Goal: Task Accomplishment & Management: Use online tool/utility

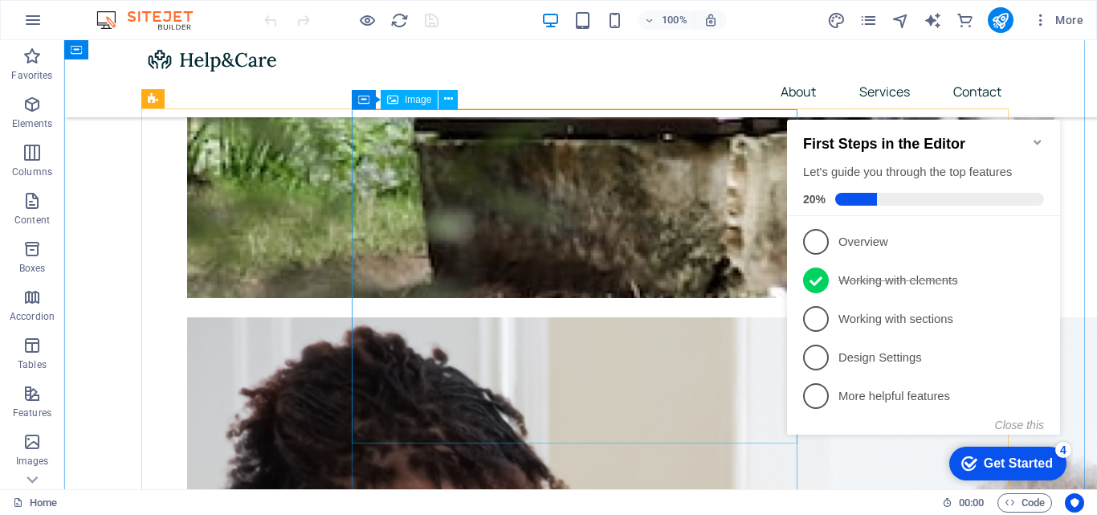
scroll to position [1125, 0]
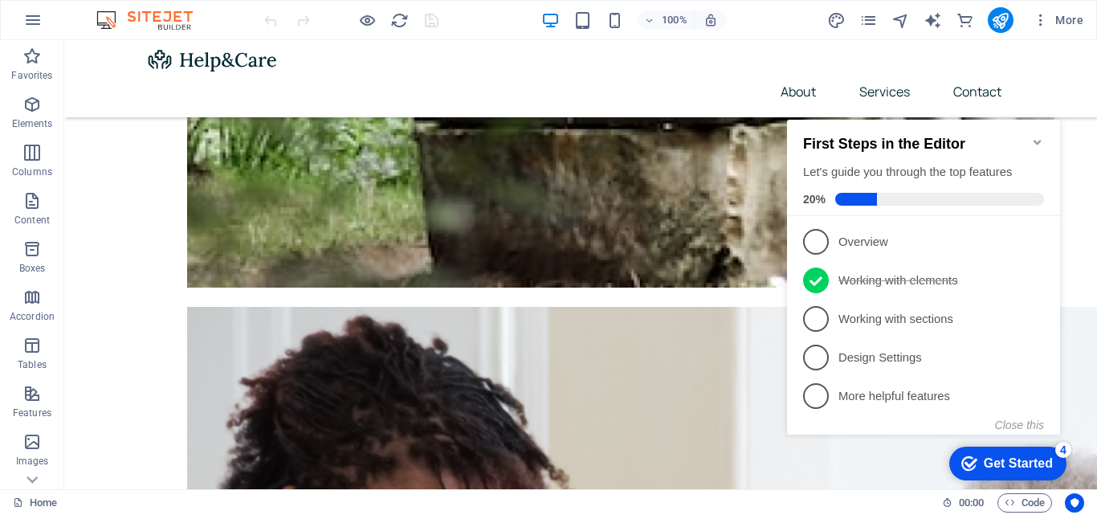
click at [1011, 466] on div "Get Started" at bounding box center [1018, 463] width 69 height 14
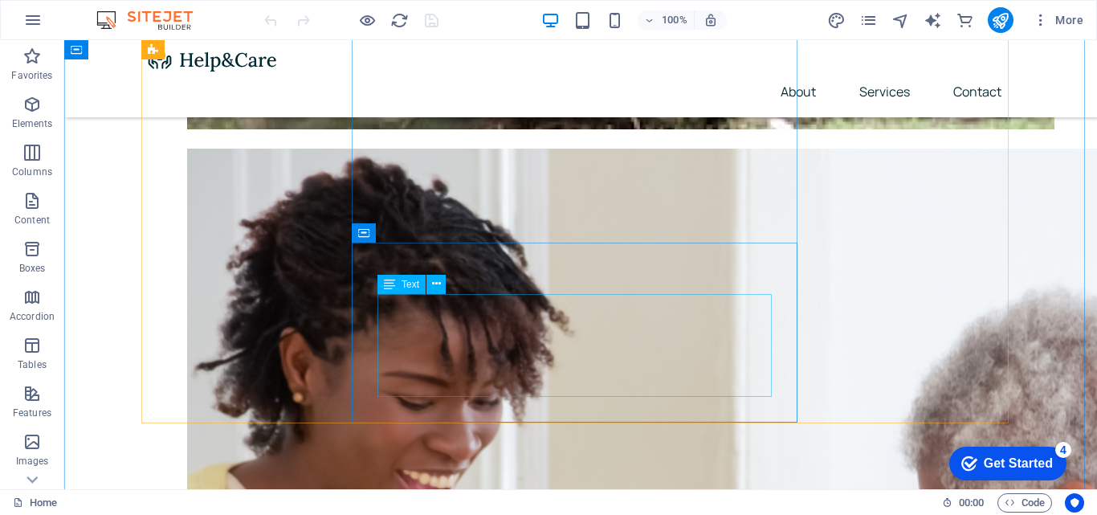
scroll to position [1285, 0]
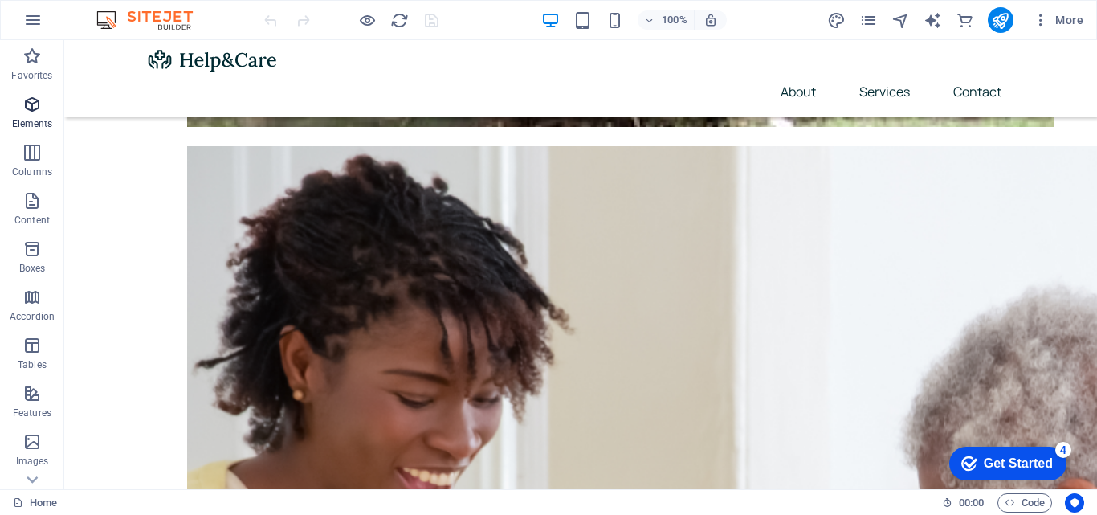
click at [29, 115] on span "Elements" at bounding box center [32, 114] width 64 height 39
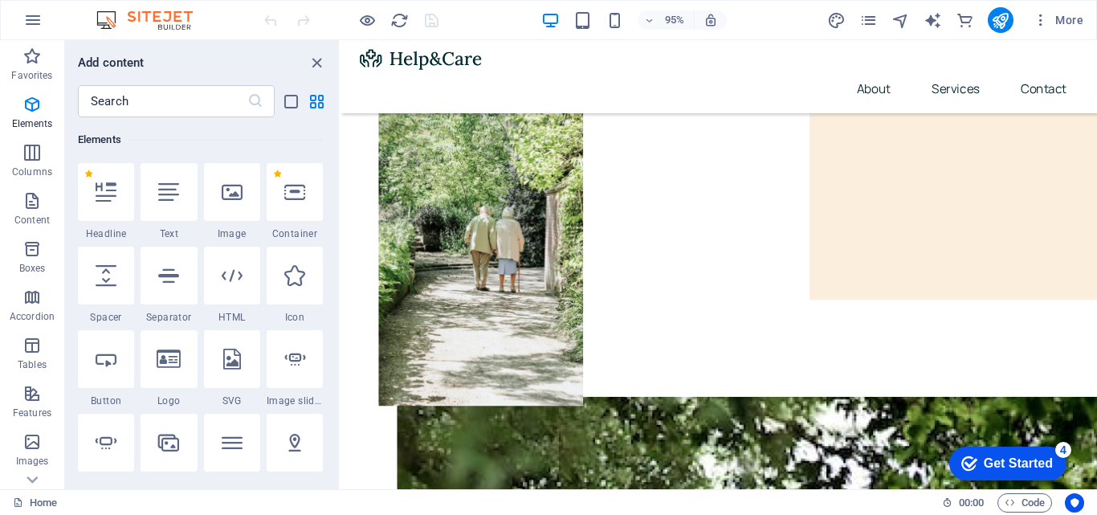
scroll to position [0, 0]
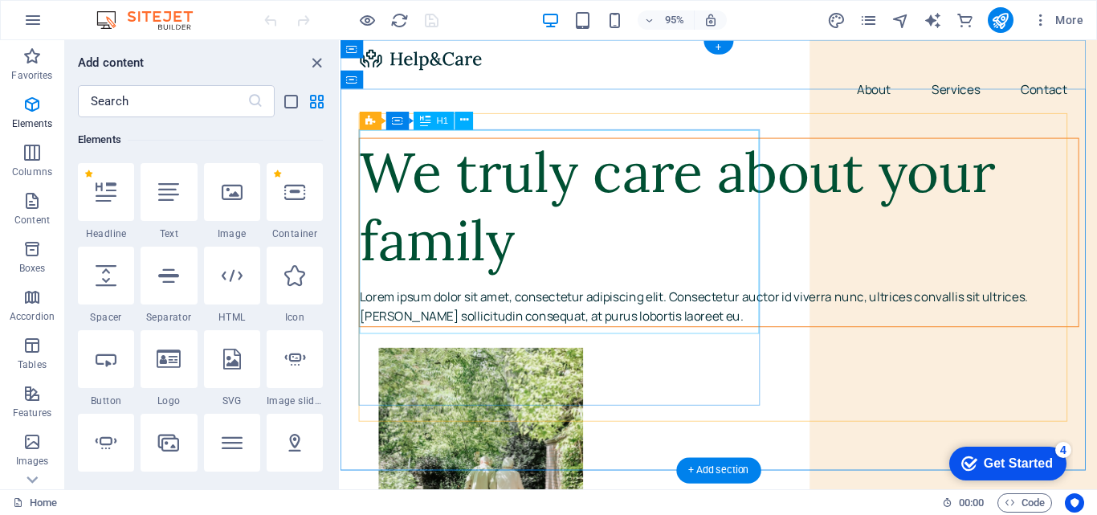
click at [473, 260] on div "We truly care about your family" at bounding box center [739, 216] width 757 height 144
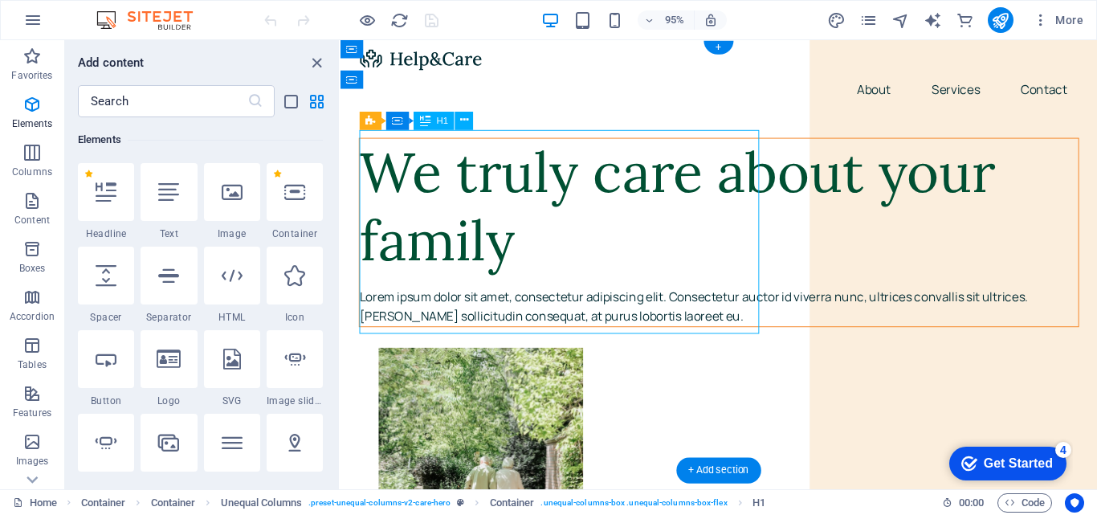
click at [534, 288] on div "We truly care about your family" at bounding box center [739, 216] width 757 height 144
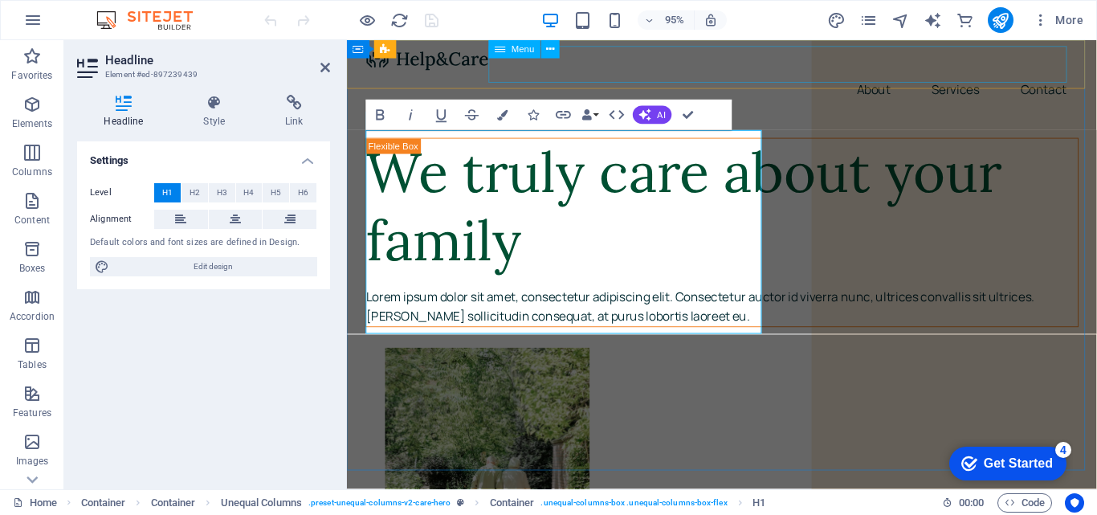
click at [844, 72] on nav "About Services Contact" at bounding box center [741, 91] width 751 height 39
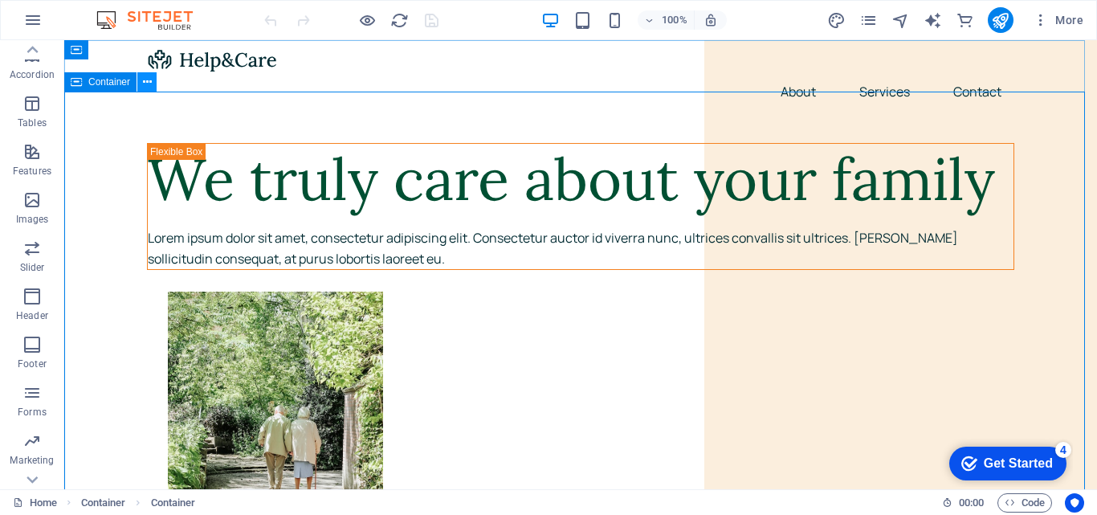
click at [152, 85] on button at bounding box center [146, 81] width 19 height 19
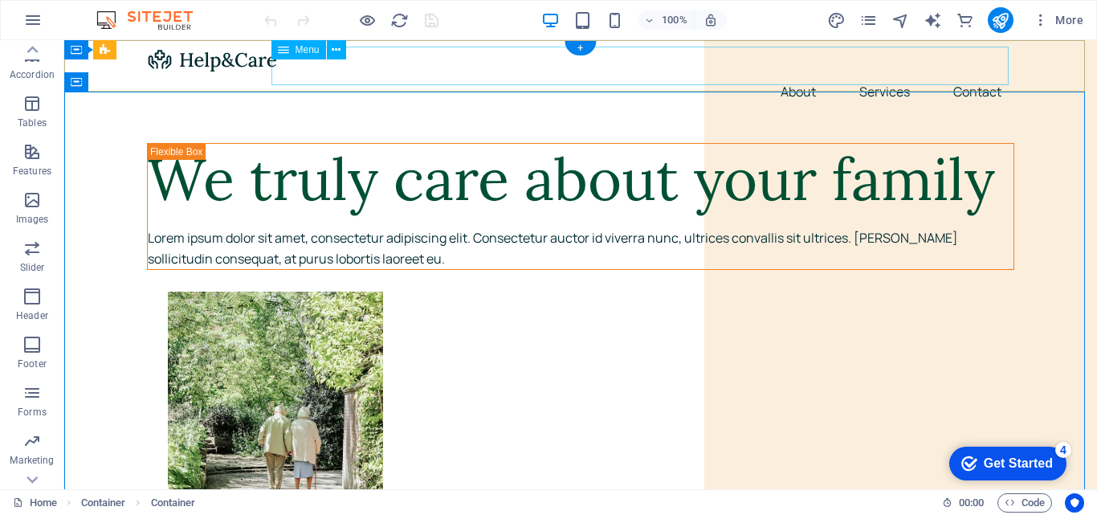
click at [793, 72] on nav "About Services Contact" at bounding box center [580, 91] width 867 height 39
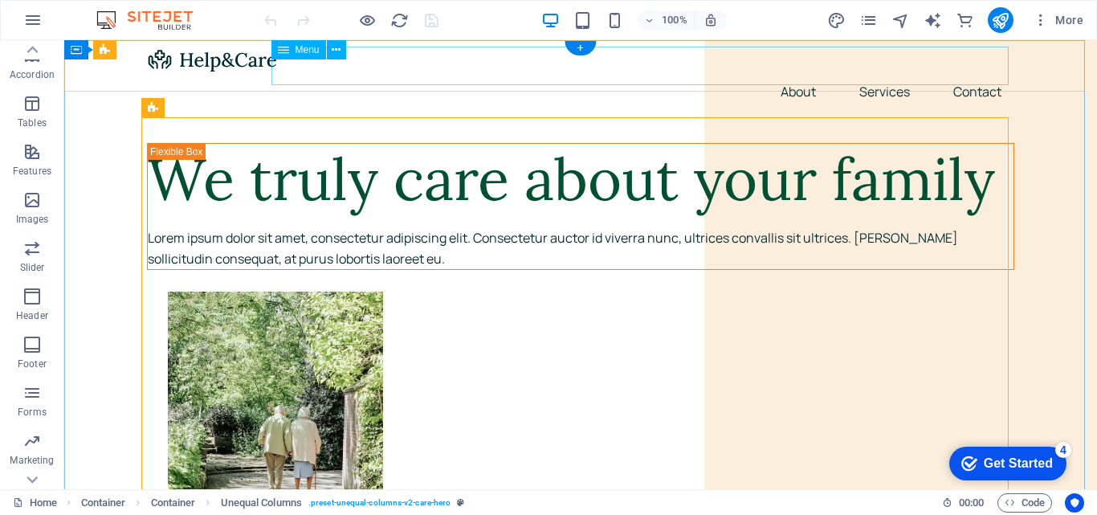
click at [295, 72] on nav "About Services Contact" at bounding box center [580, 91] width 867 height 39
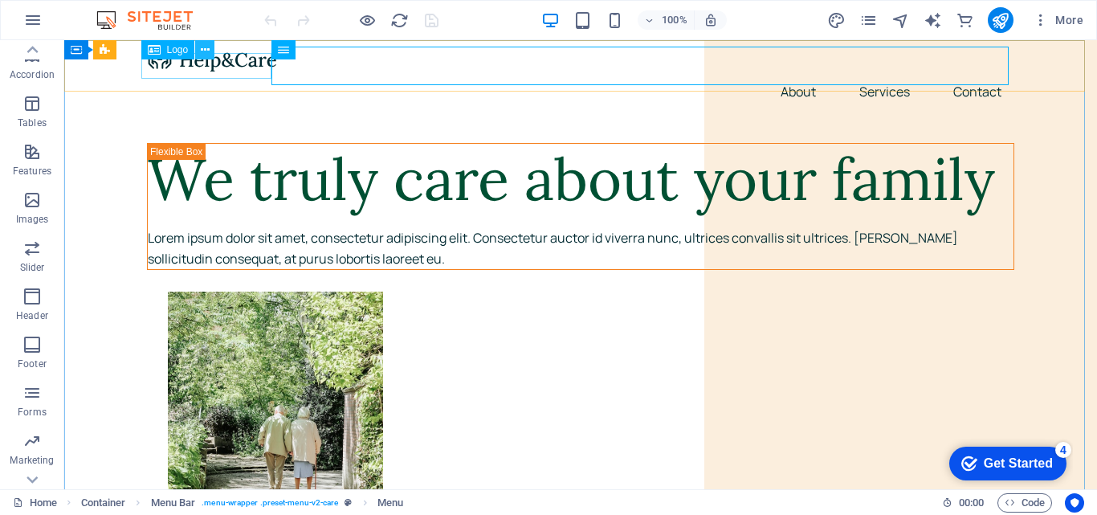
click at [205, 51] on icon at bounding box center [205, 50] width 9 height 17
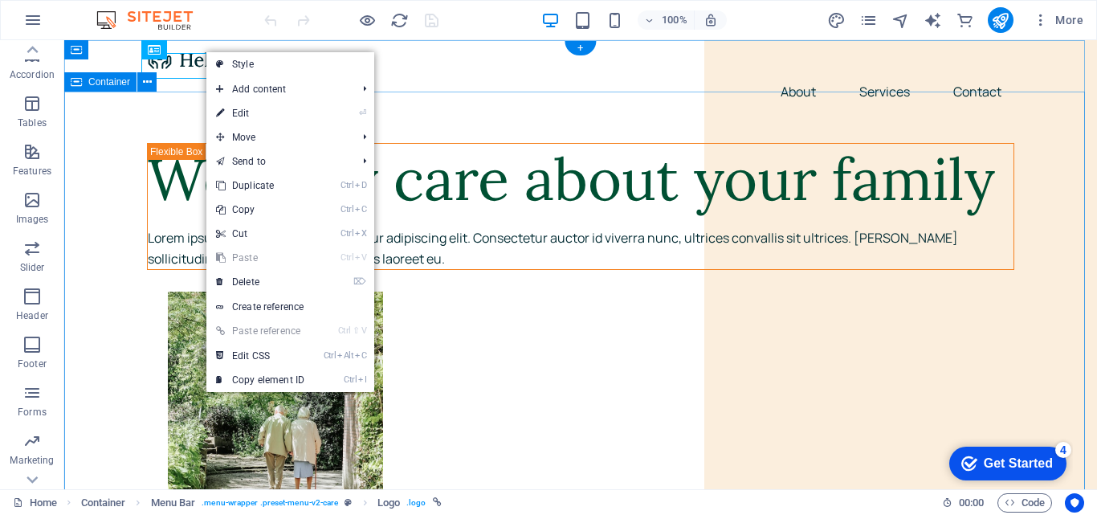
drag, startPoint x: 162, startPoint y: 92, endPoint x: 227, endPoint y: 132, distance: 75.4
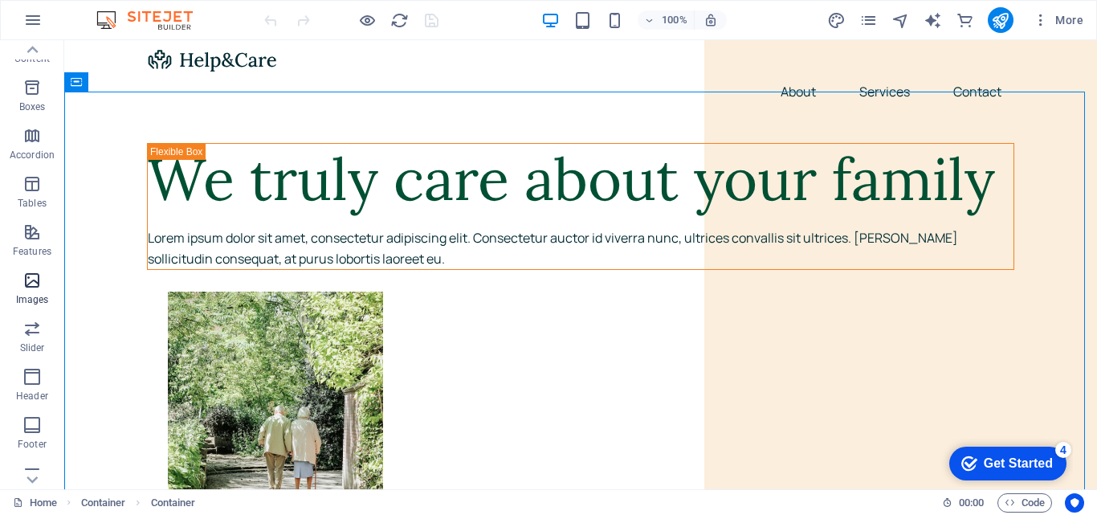
scroll to position [161, 0]
click at [38, 60] on icon at bounding box center [32, 50] width 22 height 22
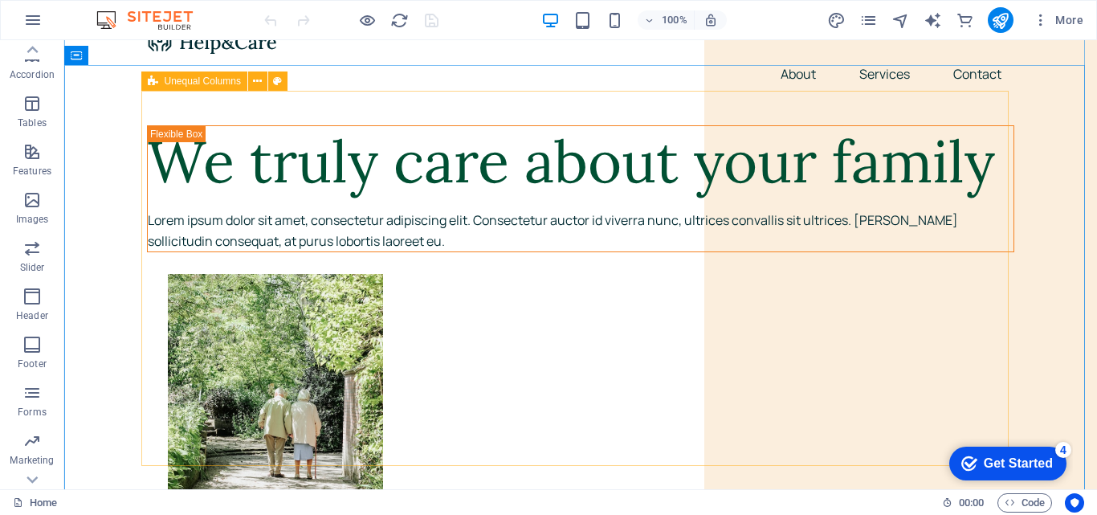
scroll to position [0, 0]
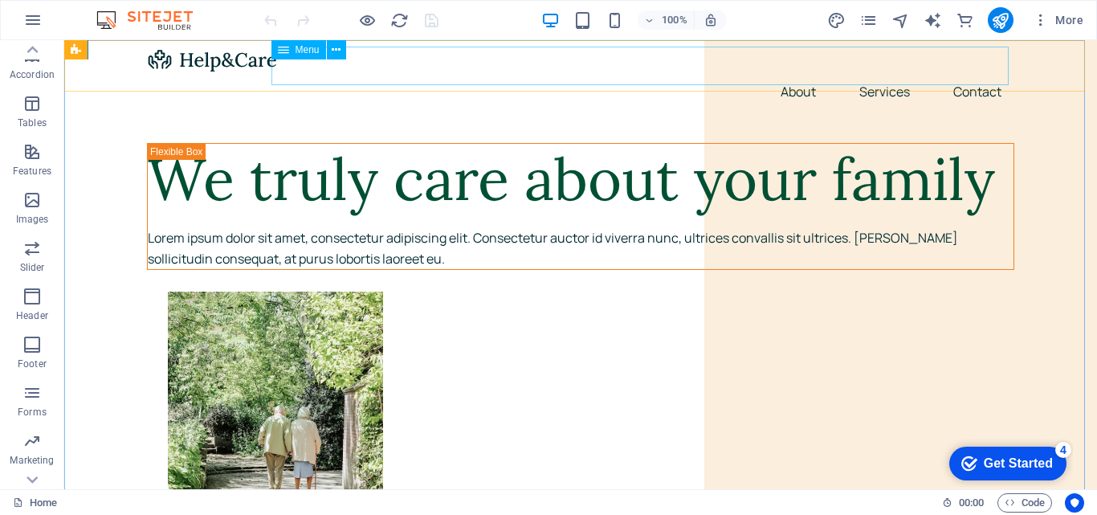
click at [294, 50] on div "Menu" at bounding box center [298, 49] width 55 height 19
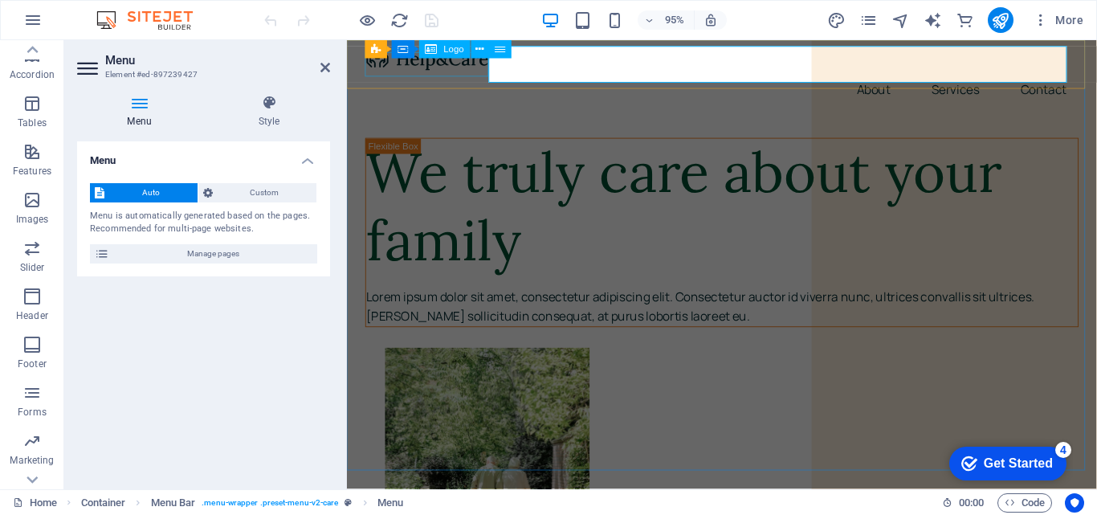
click at [414, 69] on div at bounding box center [741, 60] width 751 height 26
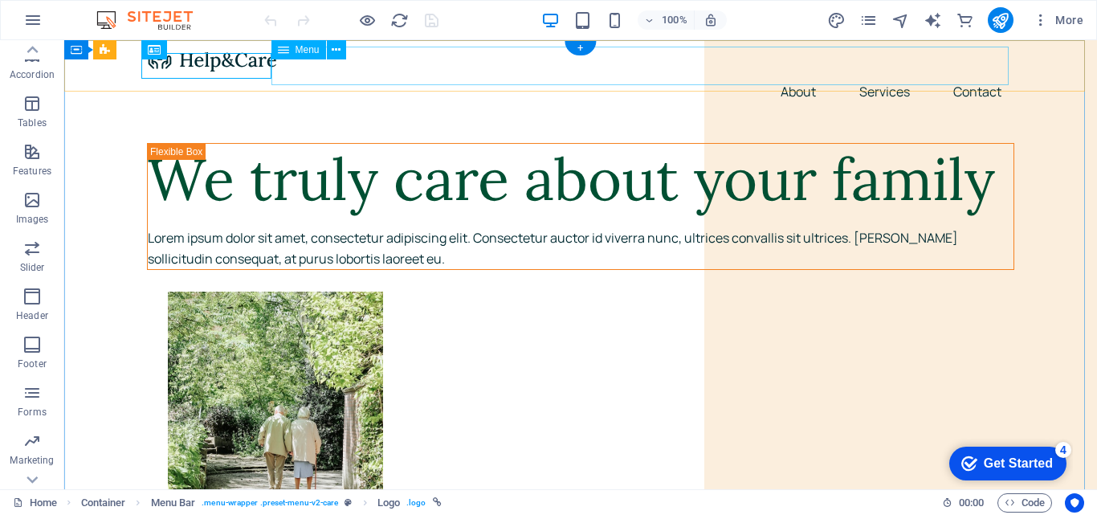
click at [794, 72] on nav "About Services Contact" at bounding box center [580, 91] width 867 height 39
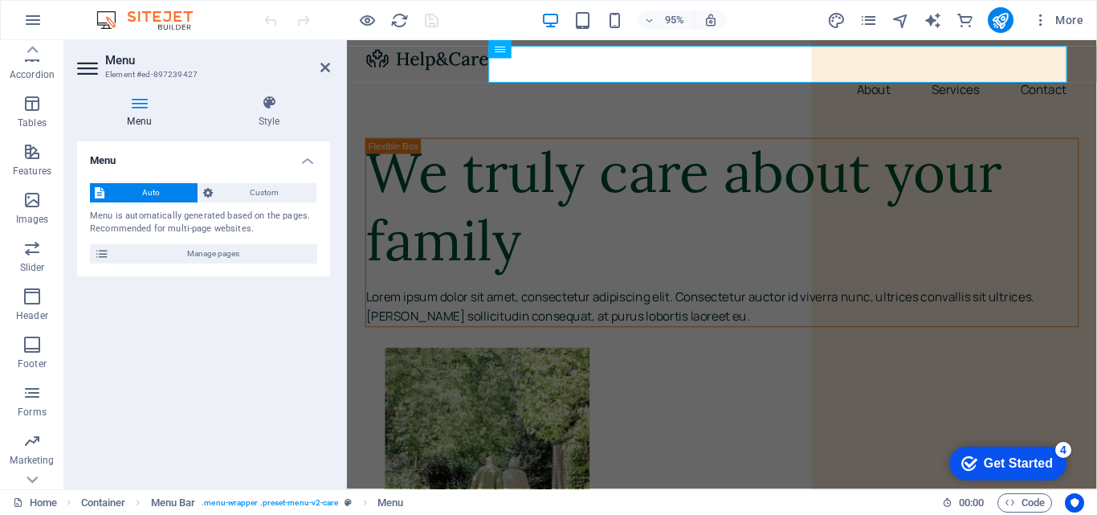
click at [129, 105] on icon at bounding box center [139, 103] width 125 height 16
click at [276, 196] on span "Custom" at bounding box center [265, 192] width 95 height 19
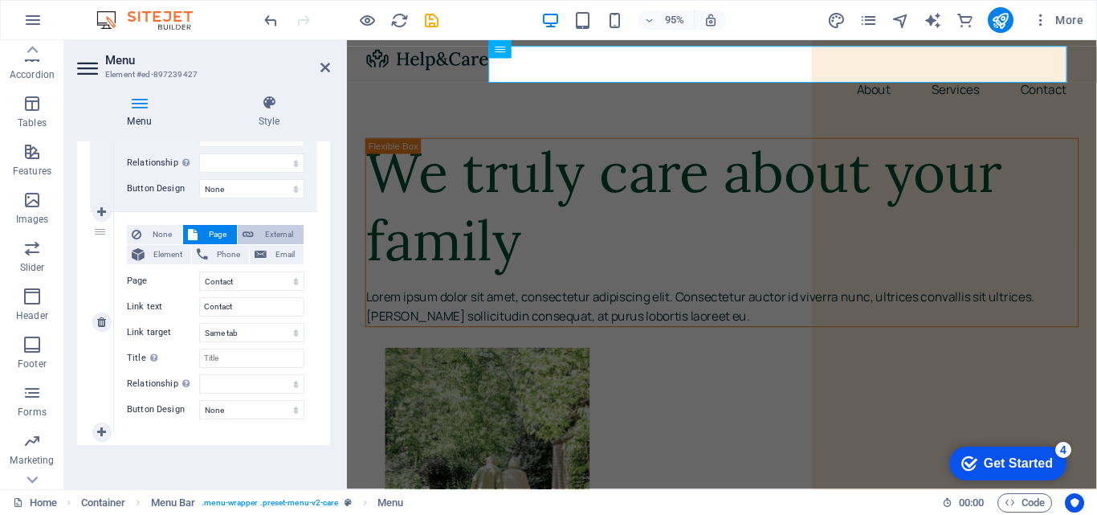
scroll to position [525, 0]
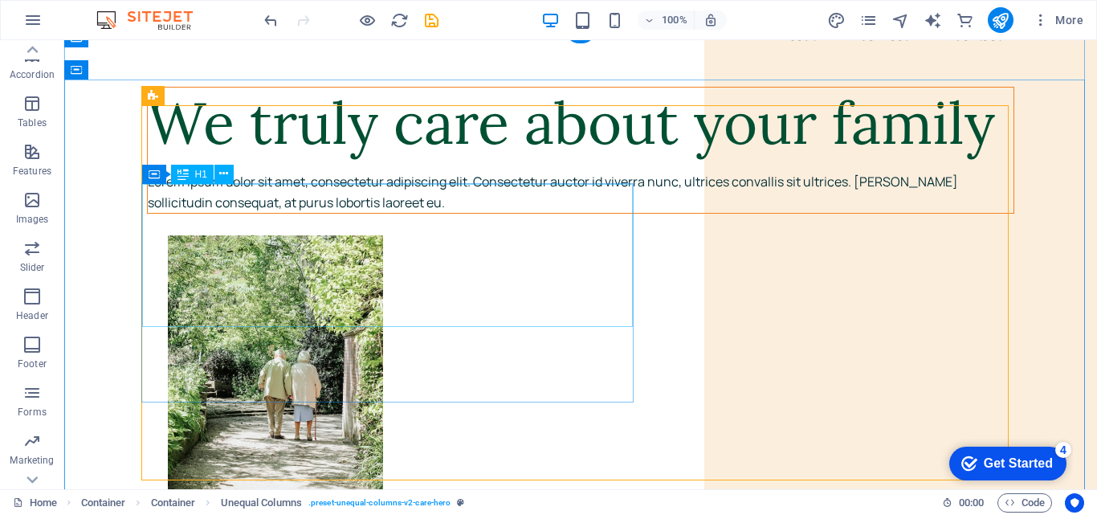
scroll to position [80, 0]
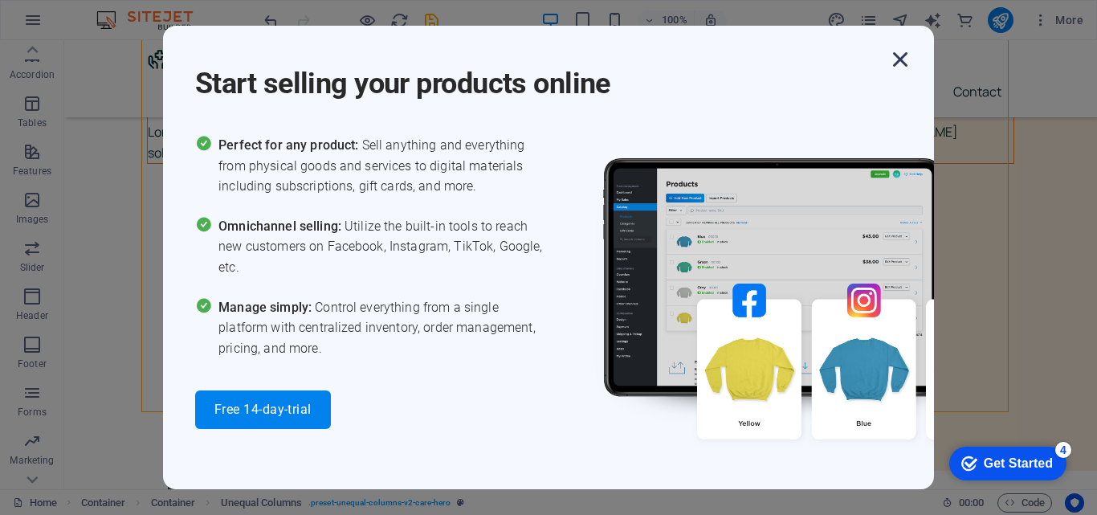
click at [902, 61] on icon "button" at bounding box center [900, 59] width 29 height 29
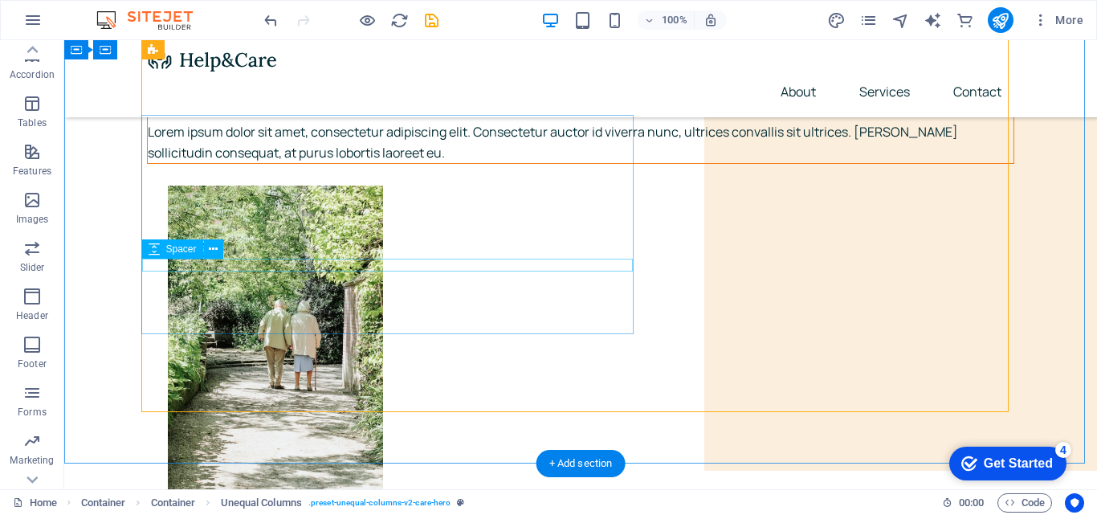
scroll to position [0, 0]
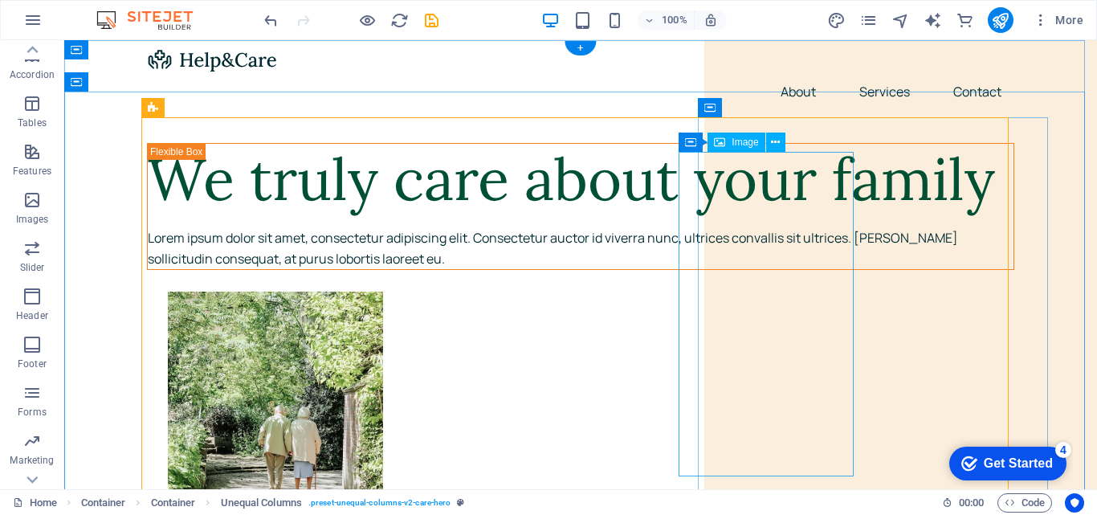
click at [733, 329] on figure at bounding box center [601, 454] width 867 height 325
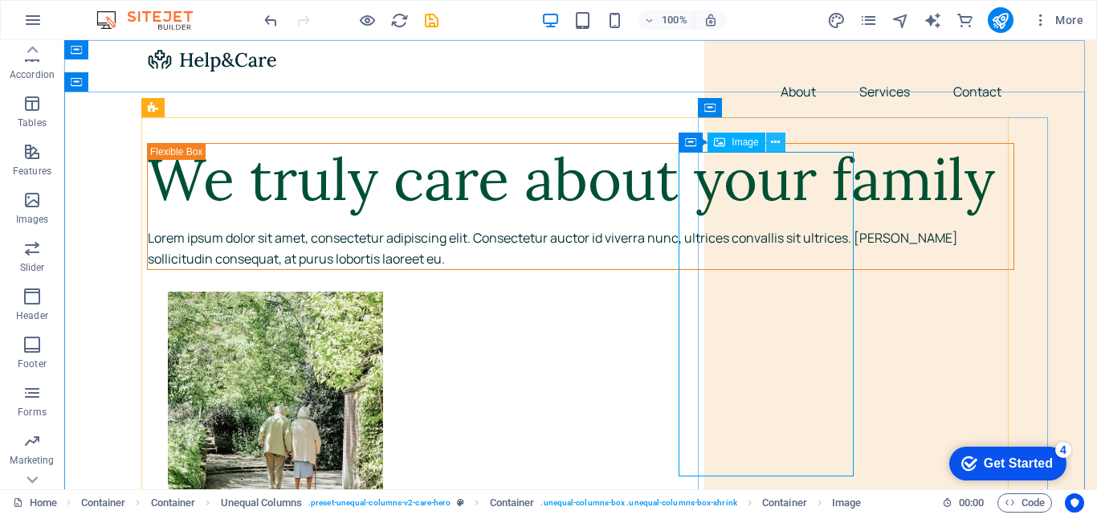
click at [775, 144] on icon at bounding box center [775, 142] width 9 height 17
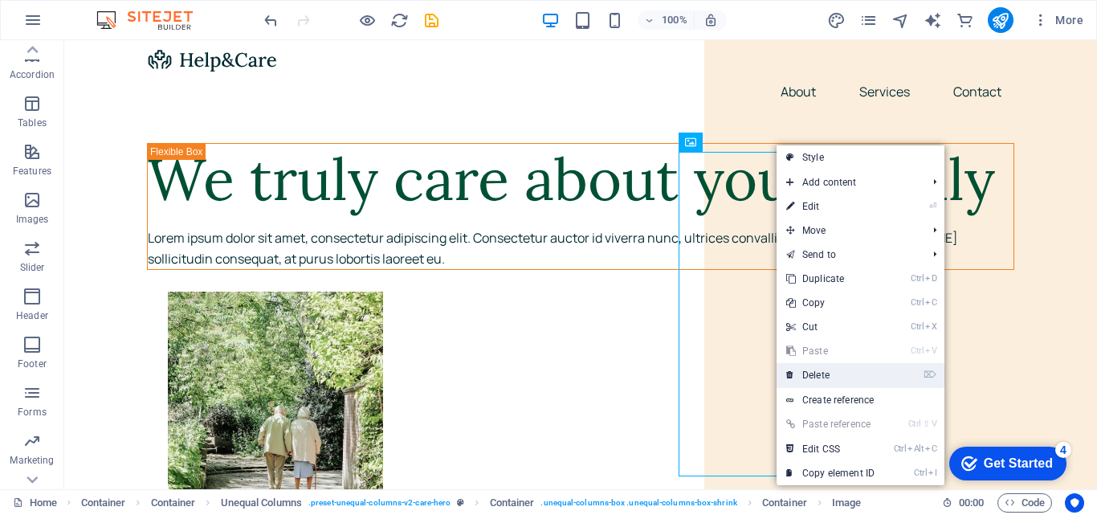
click at [819, 377] on link "⌦ Delete" at bounding box center [831, 375] width 108 height 24
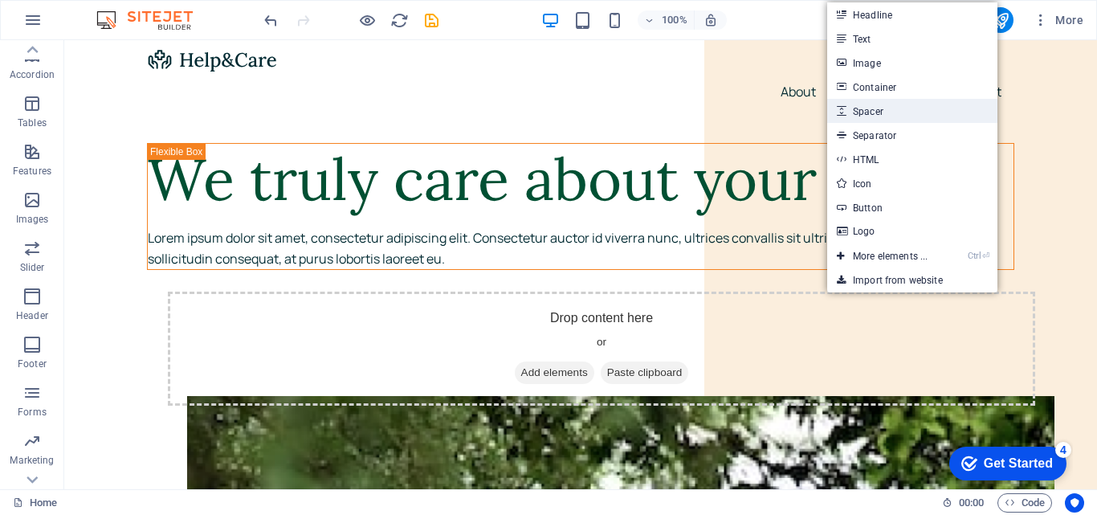
click at [870, 110] on link "Spacer" at bounding box center [912, 111] width 170 height 24
select select "px"
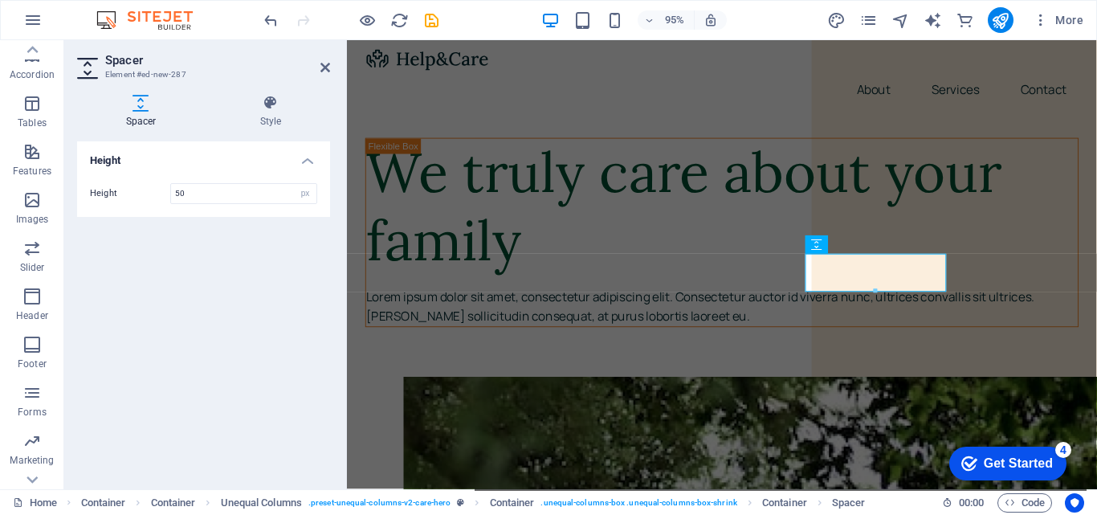
click at [290, 276] on div "Height Height 50 px rem vh vw" at bounding box center [203, 308] width 253 height 335
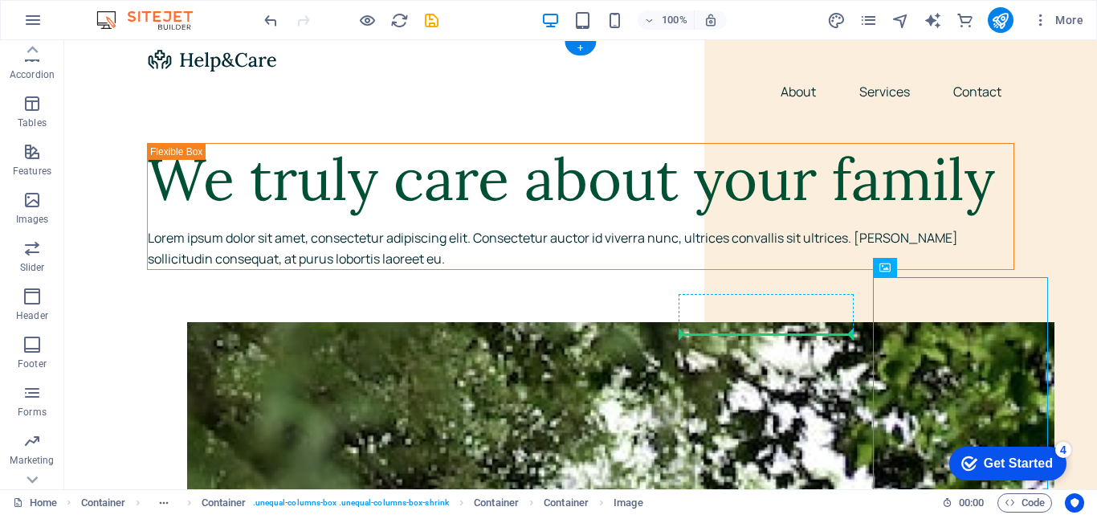
drag, startPoint x: 912, startPoint y: 347, endPoint x: 747, endPoint y: 329, distance: 165.7
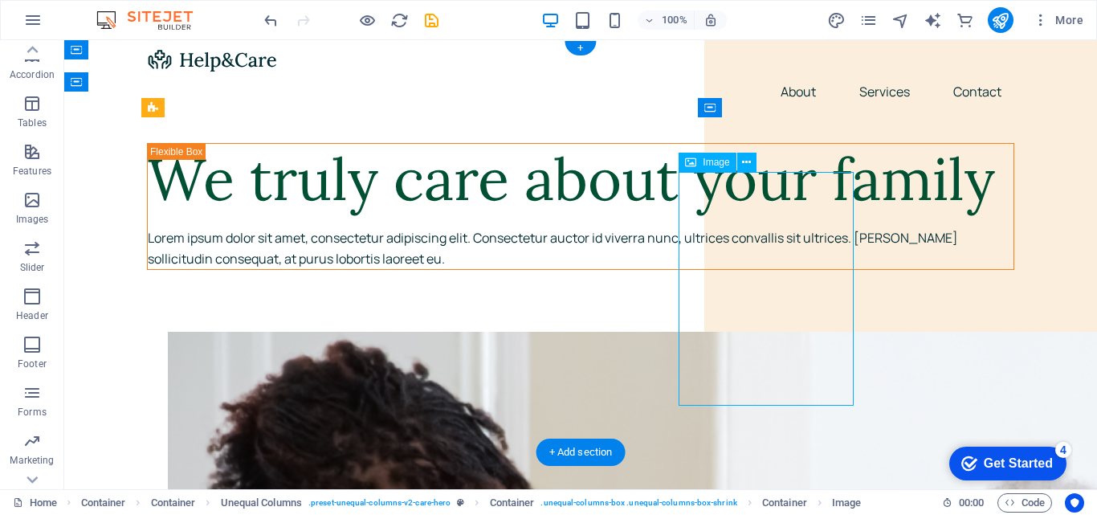
drag, startPoint x: 779, startPoint y: 288, endPoint x: 786, endPoint y: 256, distance: 32.0
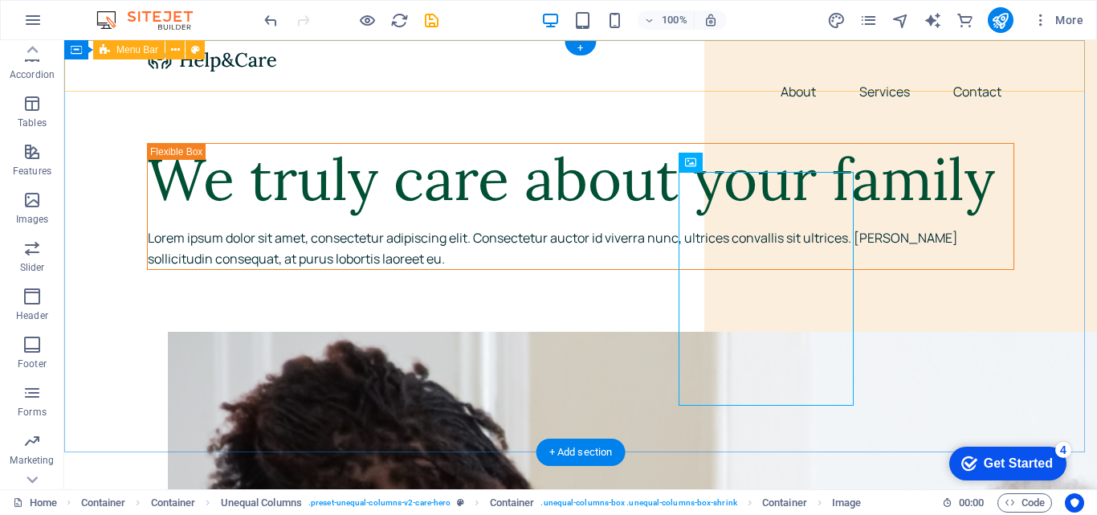
click at [1055, 81] on div "About Services Contact" at bounding box center [580, 78] width 1033 height 77
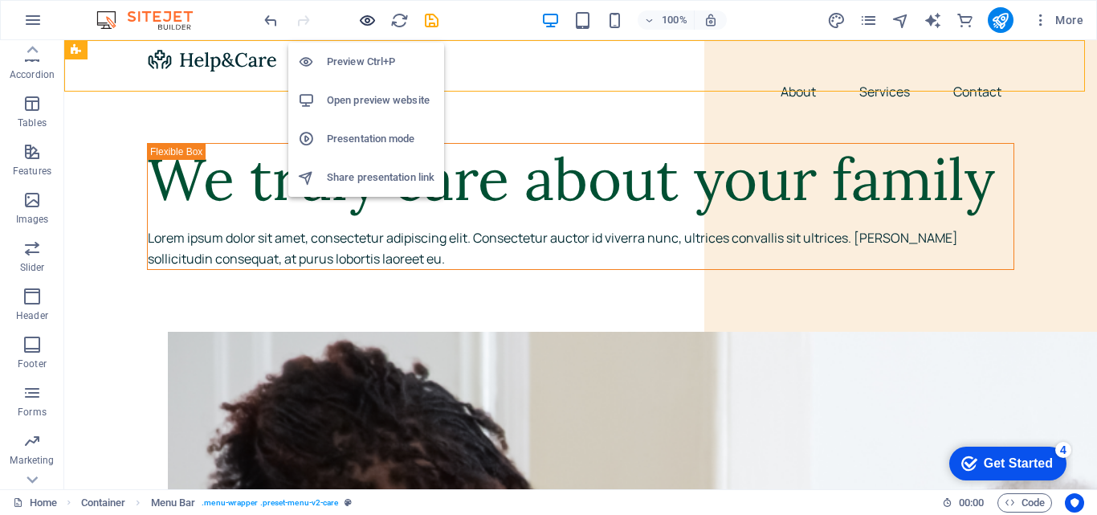
click at [369, 23] on icon "button" at bounding box center [367, 20] width 18 height 18
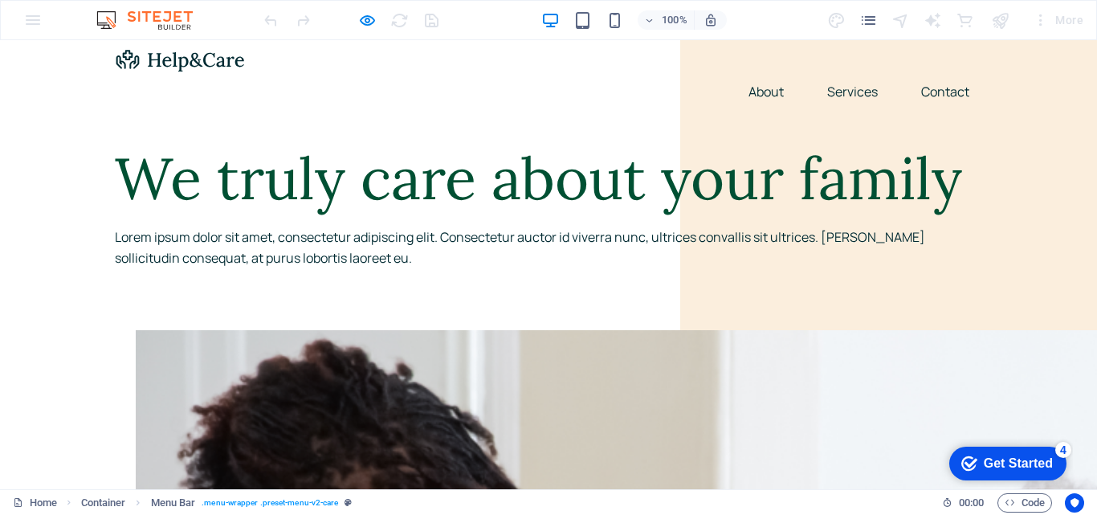
click at [107, 19] on img at bounding box center [152, 19] width 120 height 19
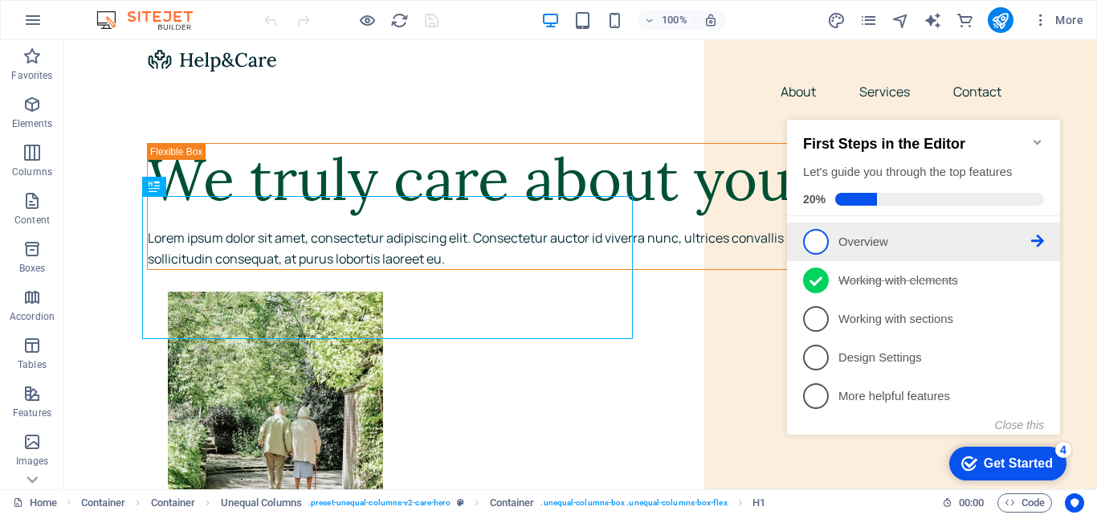
click at [811, 241] on span "1" at bounding box center [816, 242] width 26 height 26
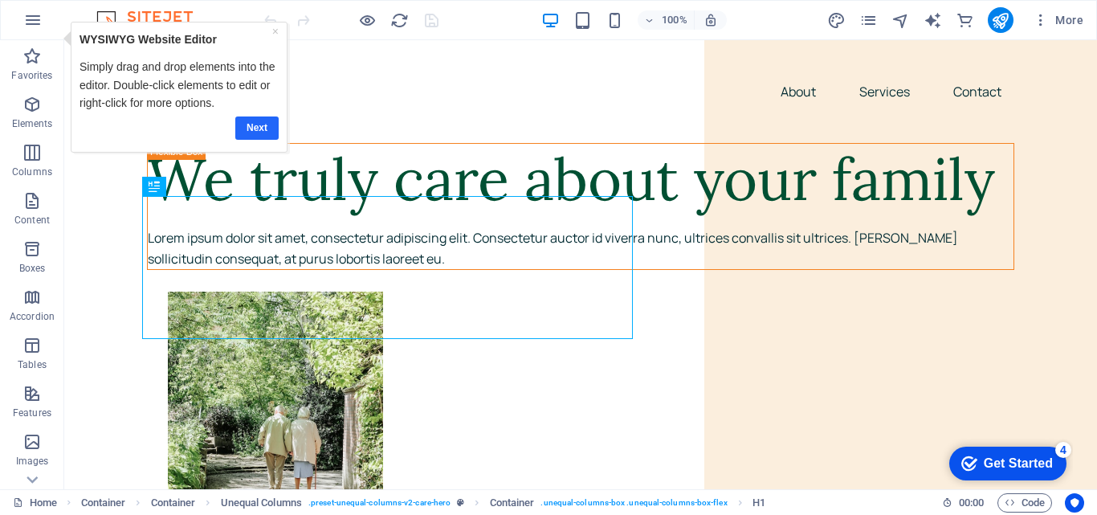
click at [257, 137] on link "Next" at bounding box center [256, 127] width 43 height 23
